Goal: Find specific page/section: Find specific page/section

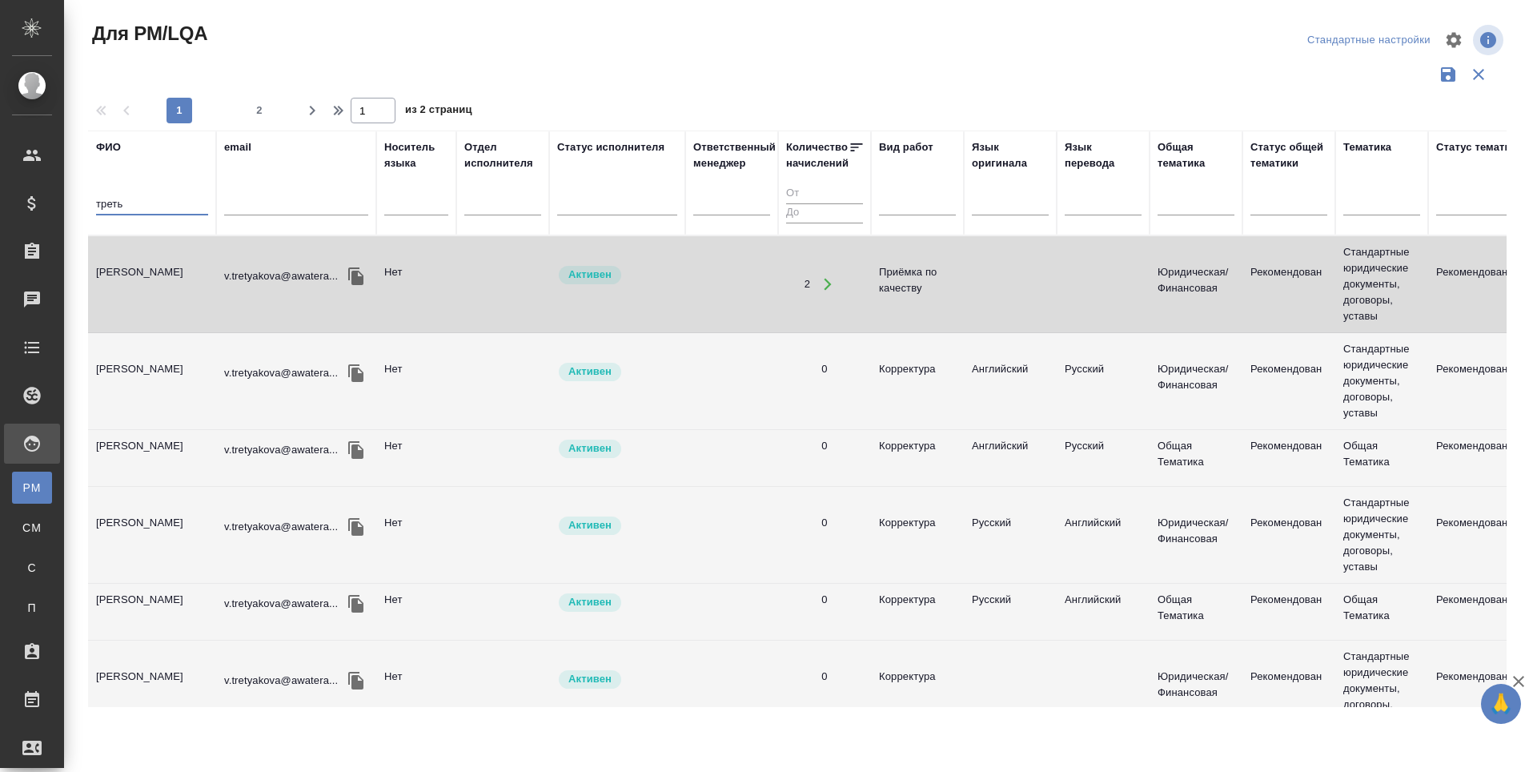
click at [143, 198] on input "треть" at bounding box center [152, 205] width 112 height 20
type input "т"
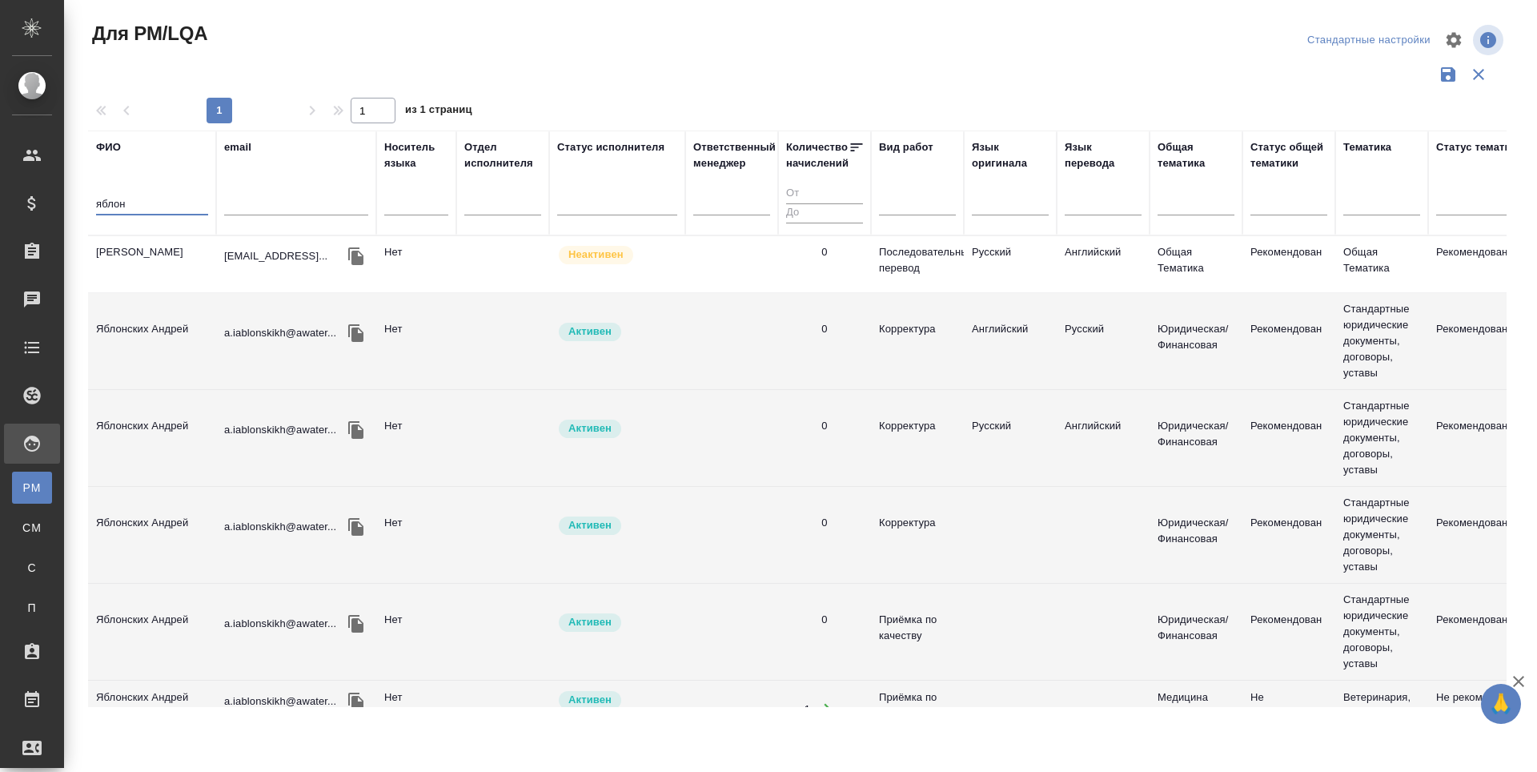
type input "яблон"
click at [139, 345] on td "Яблонских Андрей" at bounding box center [152, 341] width 128 height 56
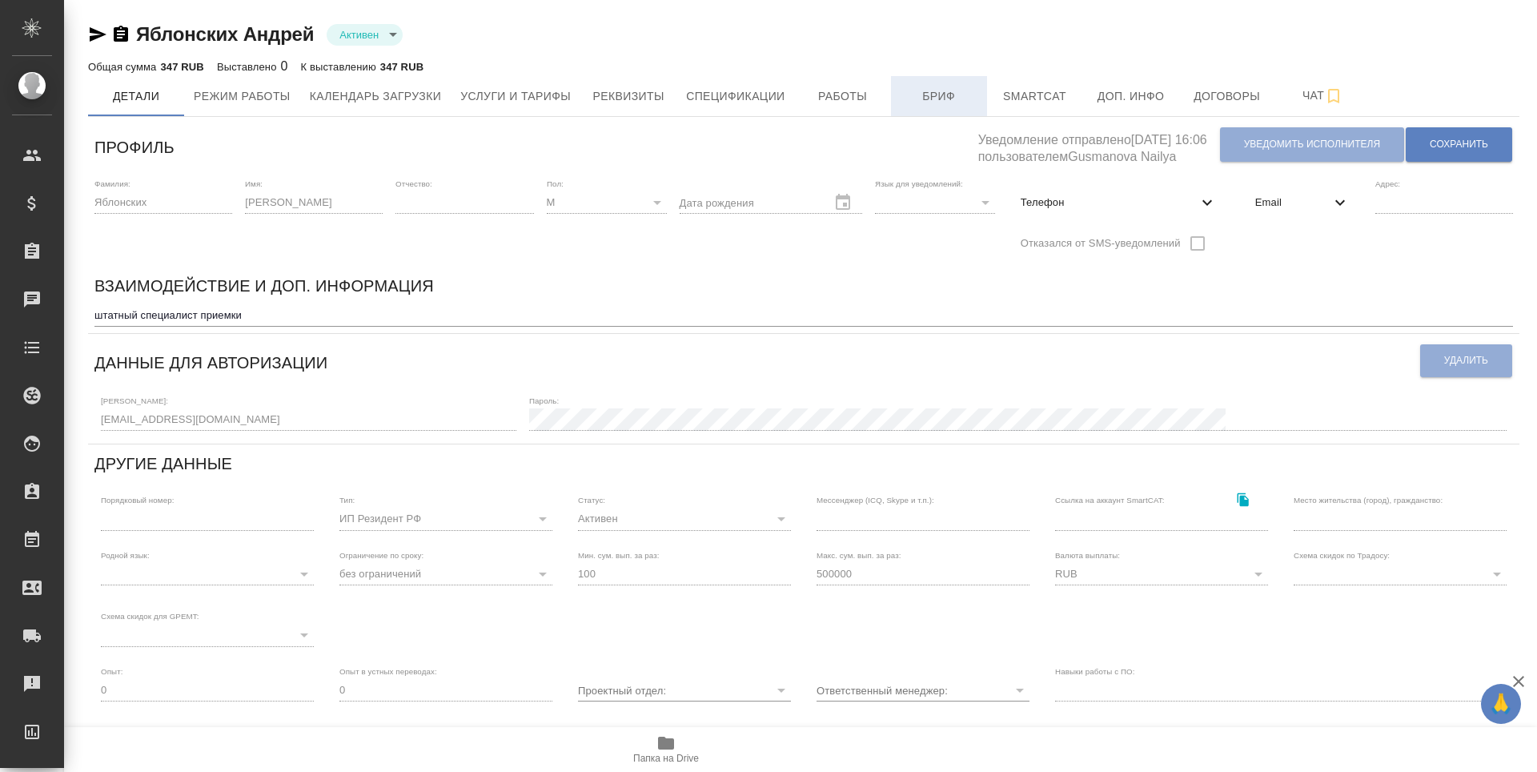
click at [940, 95] on span "Бриф" at bounding box center [939, 96] width 77 height 20
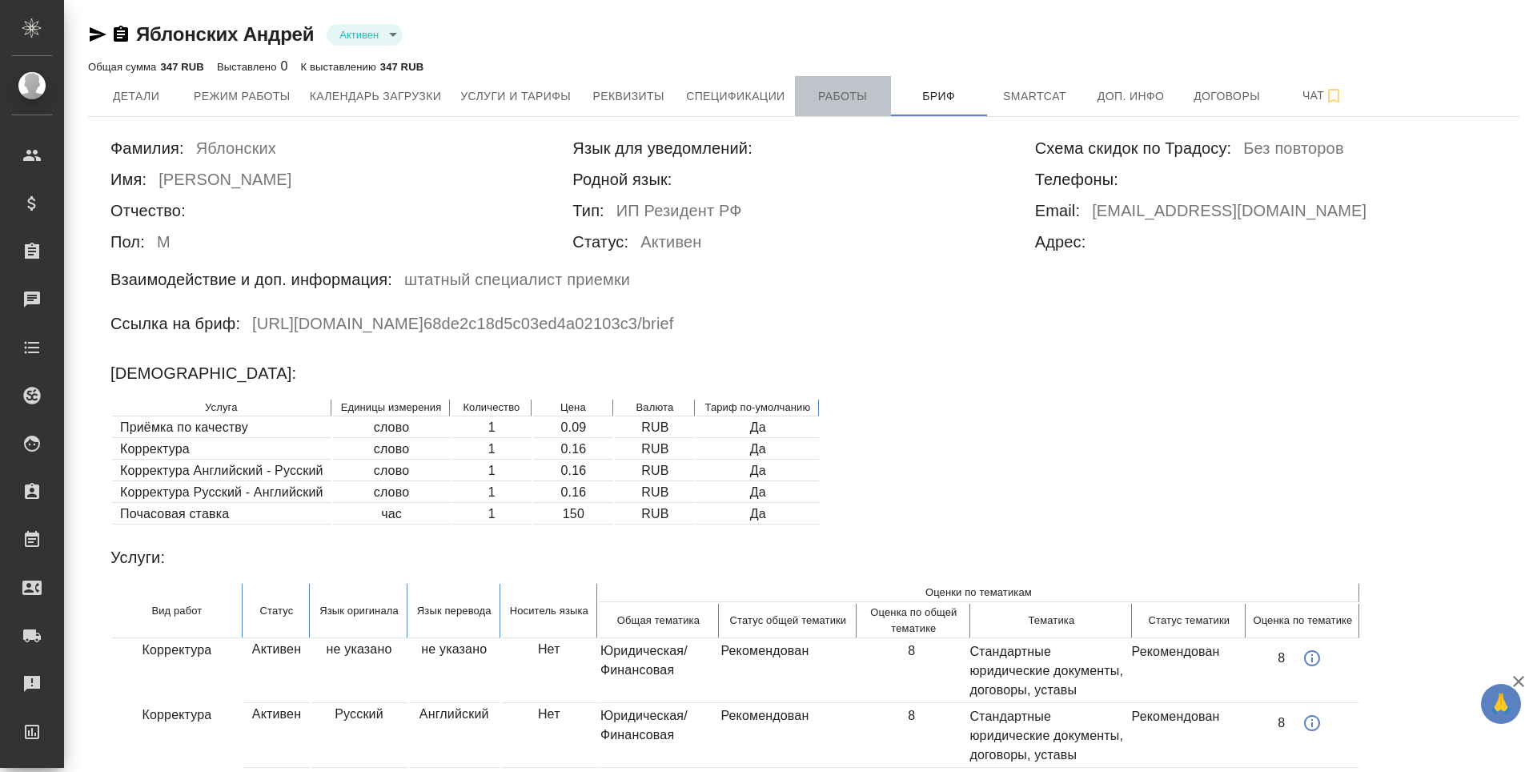
click at [848, 93] on span "Работы" at bounding box center [843, 96] width 77 height 20
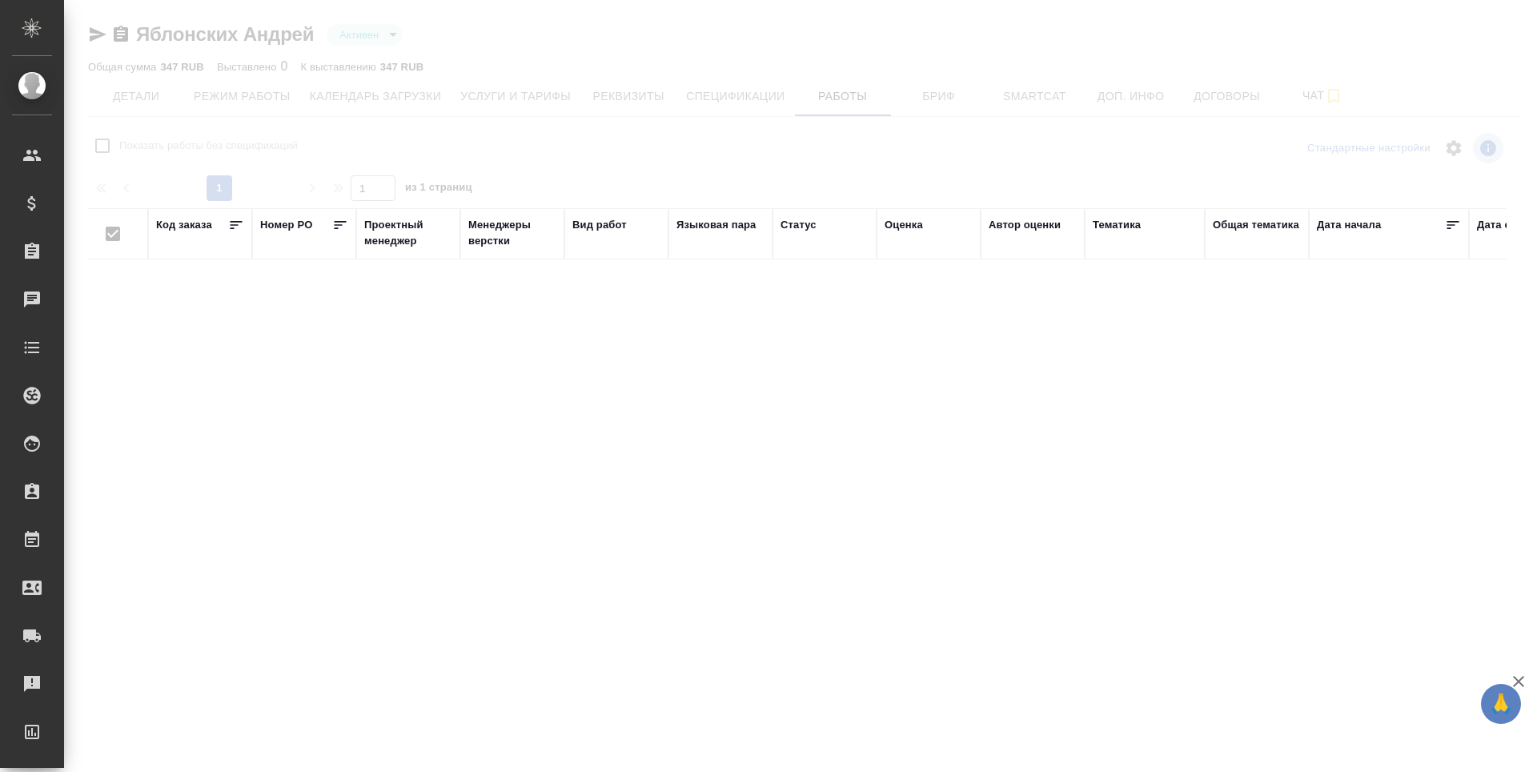
checkbox input "false"
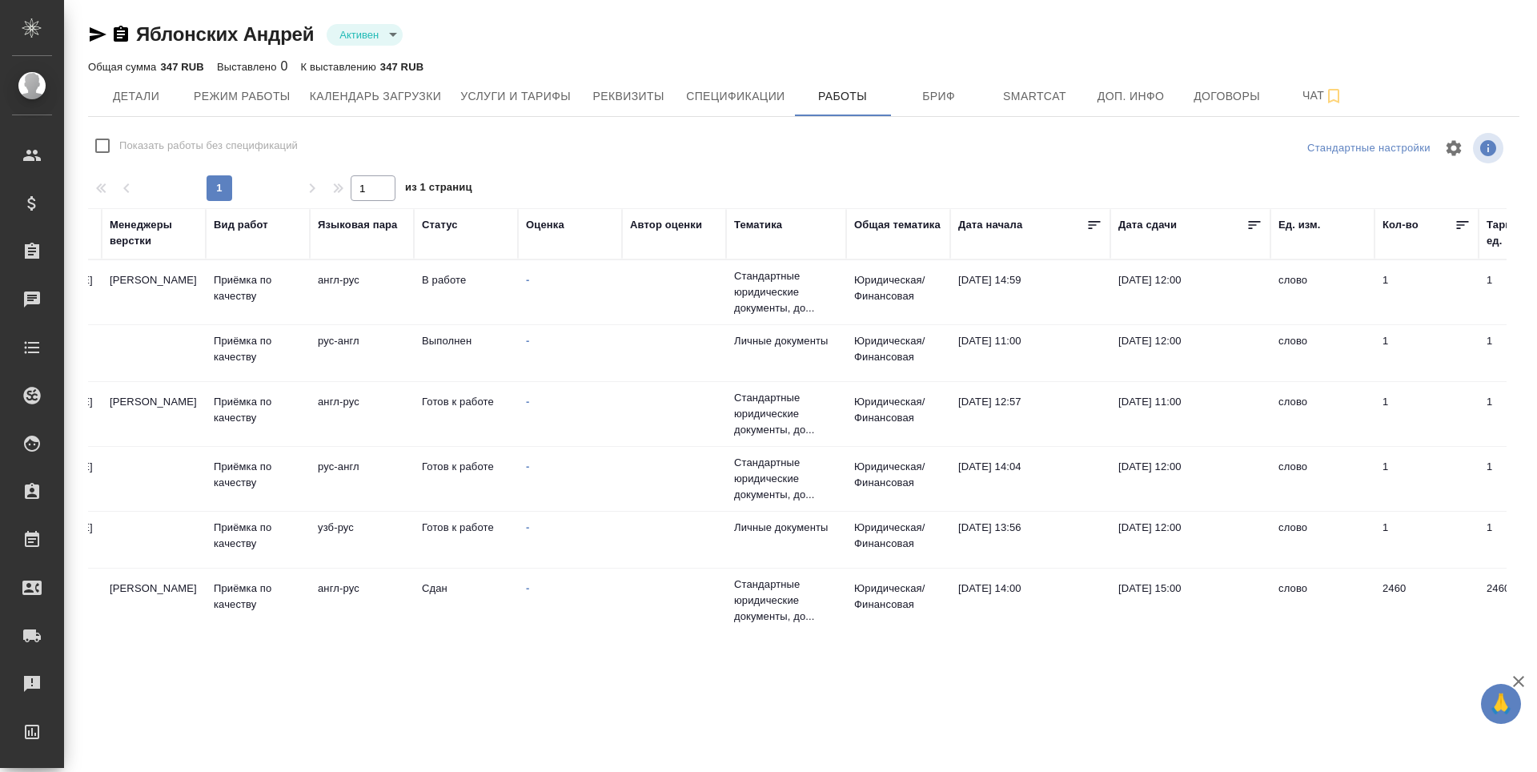
scroll to position [0, 514]
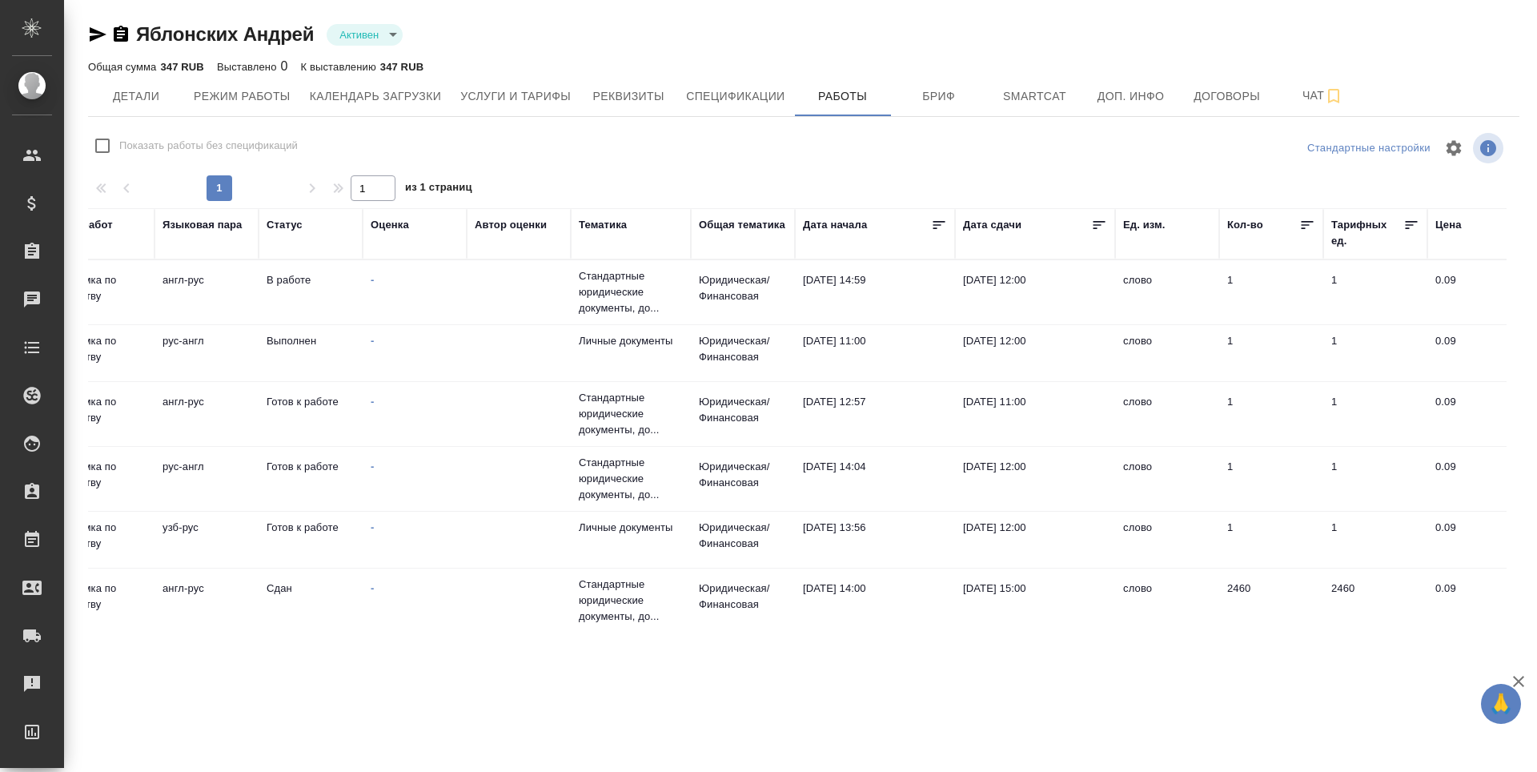
drag, startPoint x: 1063, startPoint y: 630, endPoint x: 796, endPoint y: 596, distance: 269.5
click at [789, 599] on div "[PERSON_NAME] active Общая сумма 347 RUB Выставлено 0 К выставлению 347 RUB Дет…" at bounding box center [803, 316] width 1449 height 633
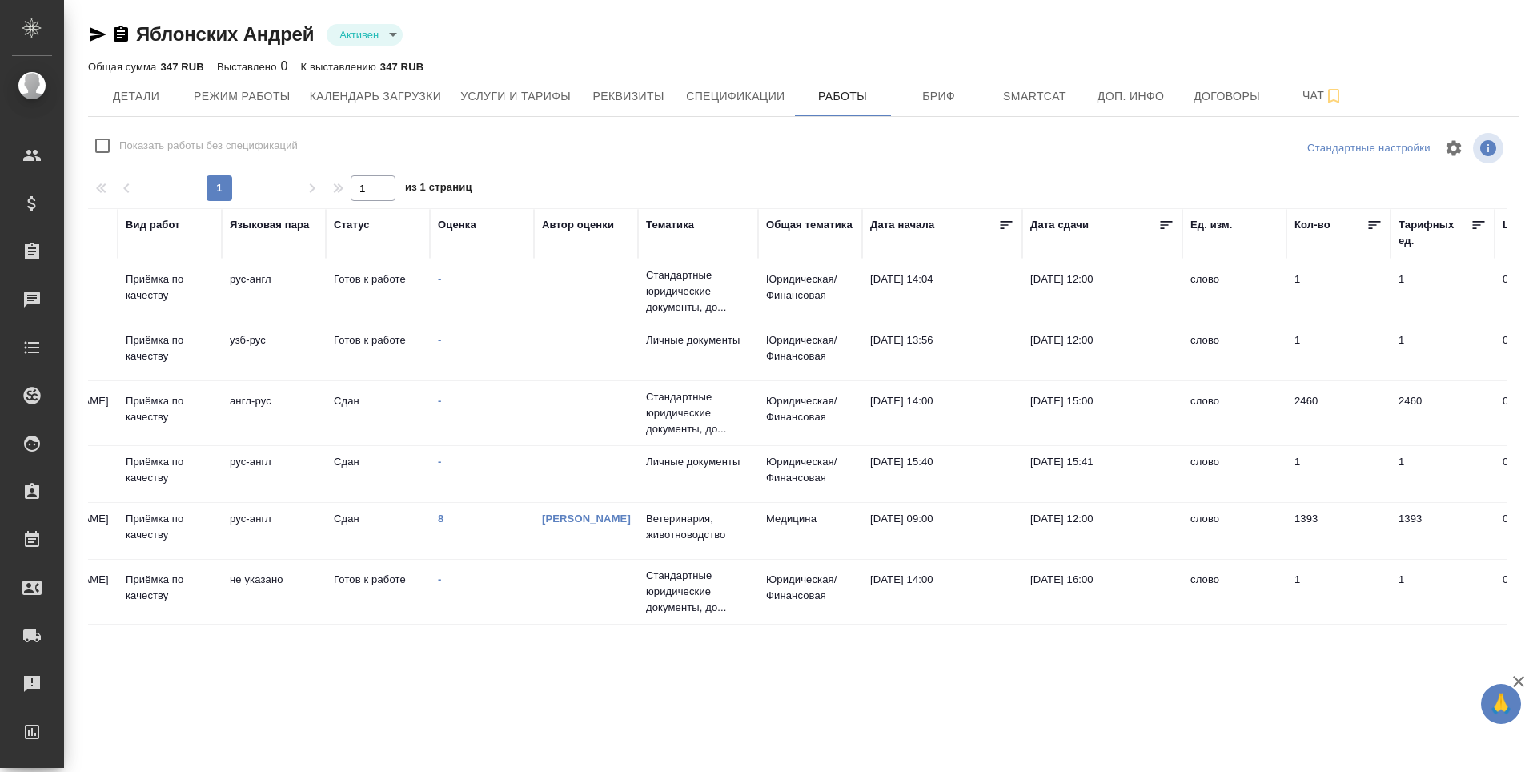
scroll to position [199, 448]
